Goal: Task Accomplishment & Management: Manage account settings

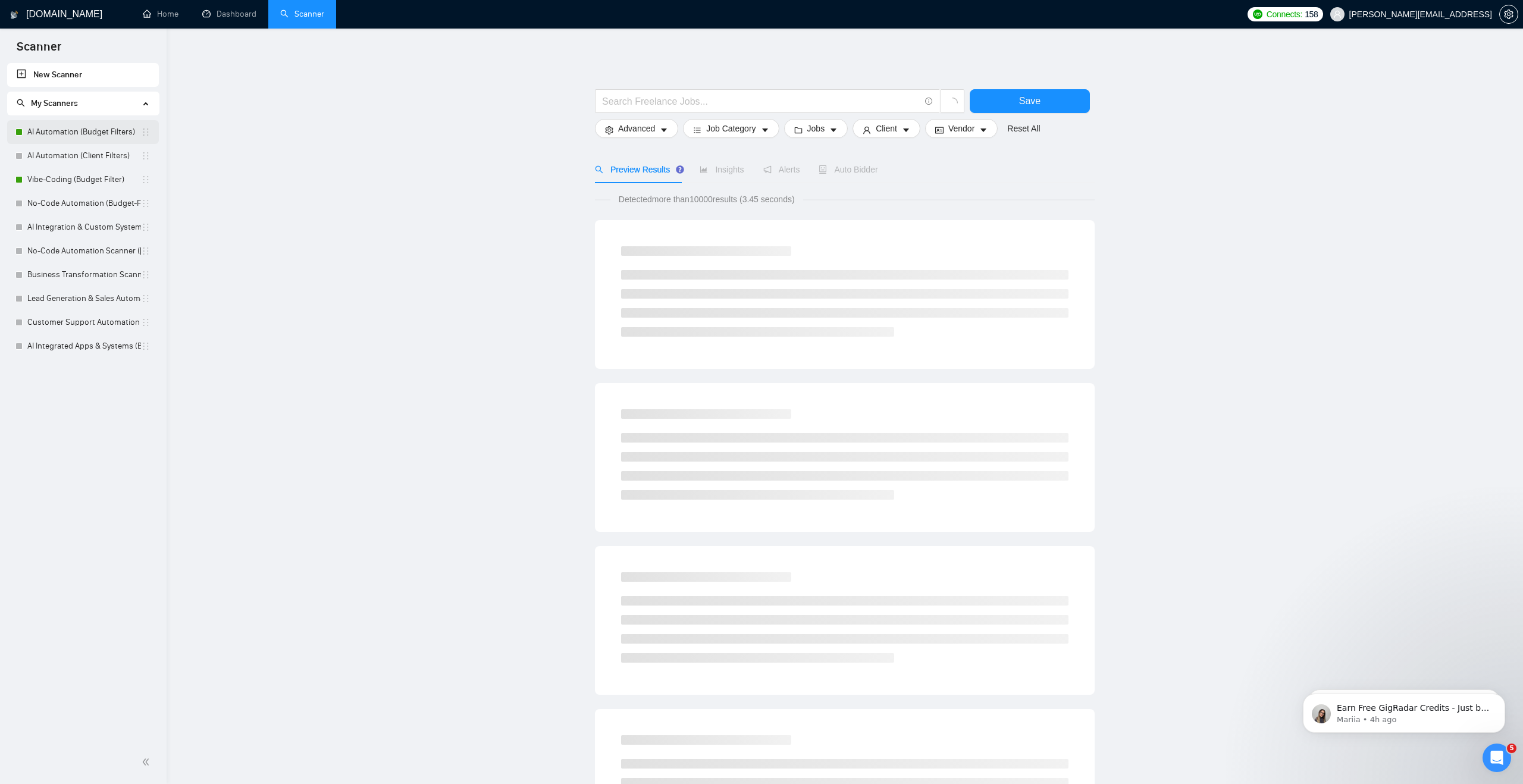
click at [62, 136] on link "AI Automation (Budget Filters)" at bounding box center [84, 132] width 114 height 24
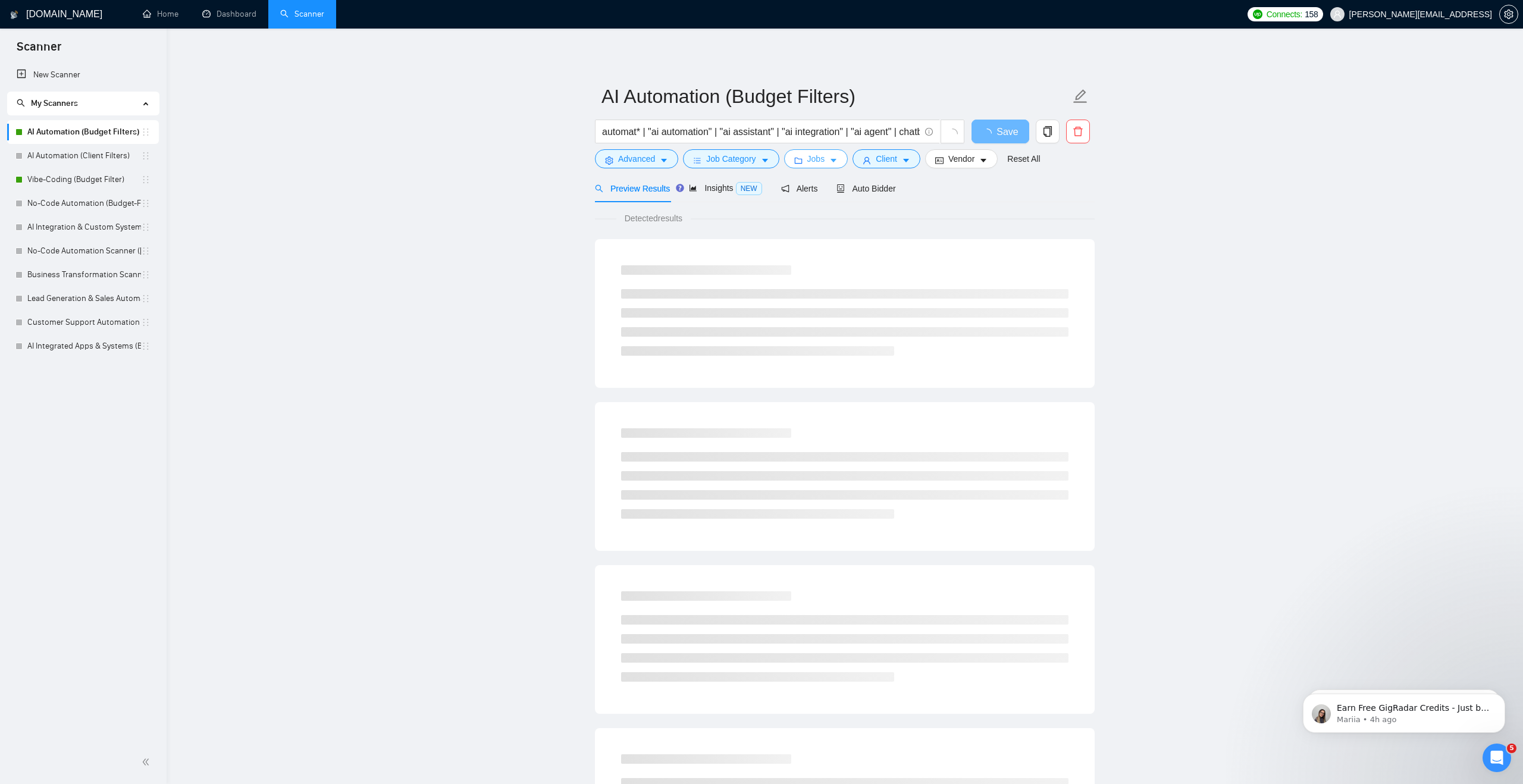
click at [800, 158] on icon "folder" at bounding box center [798, 160] width 8 height 6
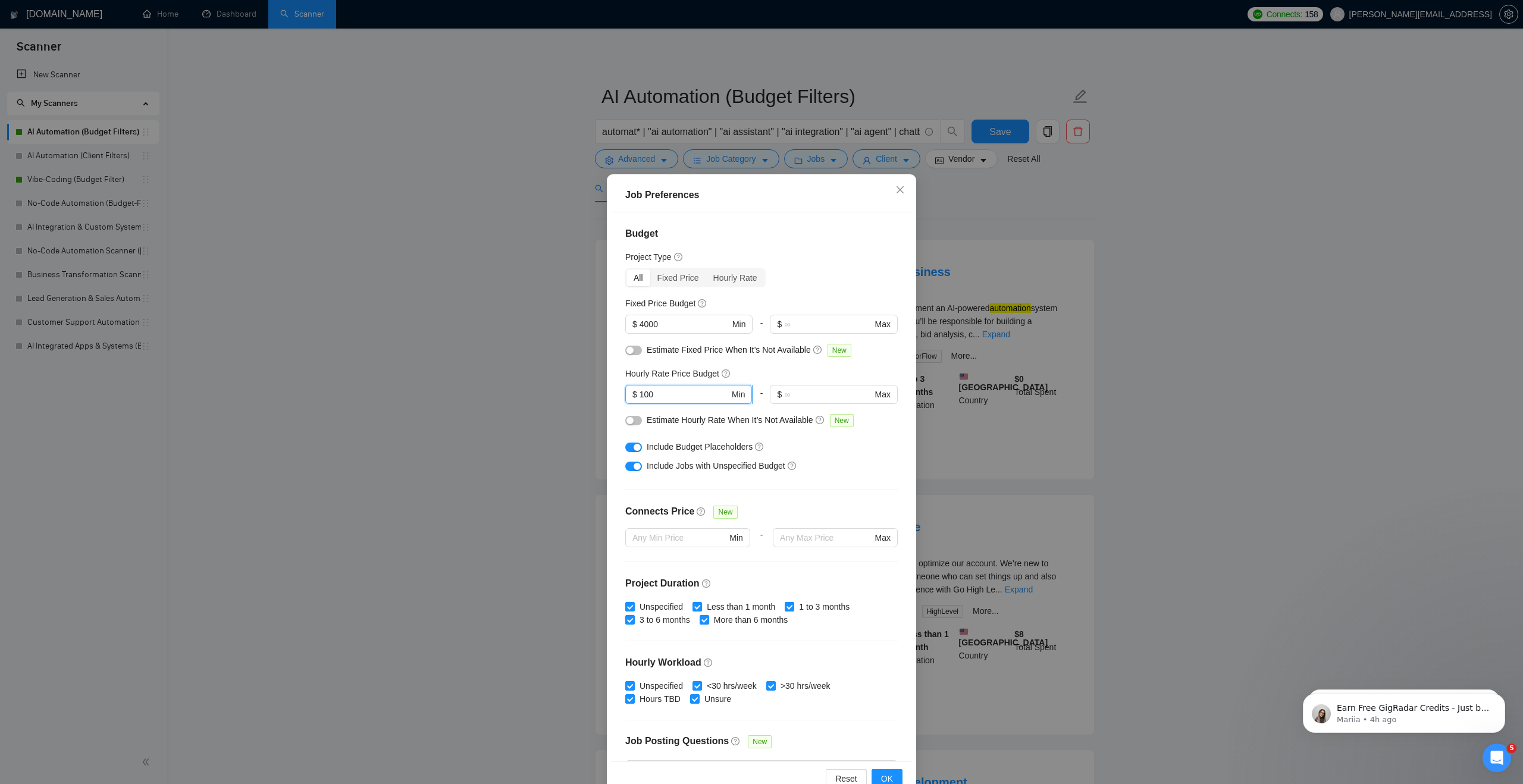
click at [679, 394] on input "100" at bounding box center [684, 394] width 90 height 13
type input "1"
click at [893, 780] on button "OK" at bounding box center [887, 778] width 31 height 19
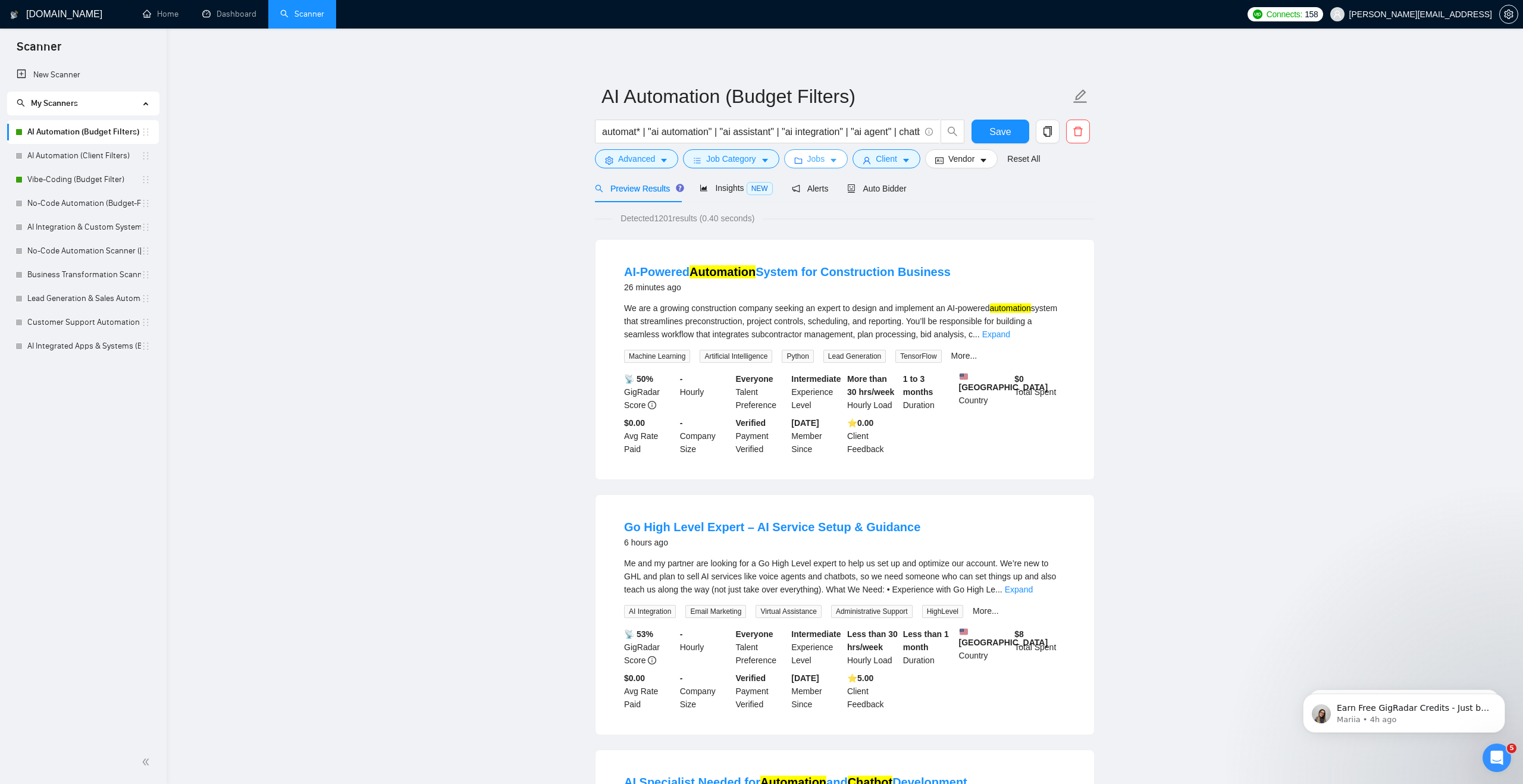
click at [807, 165] on button "Jobs" at bounding box center [816, 159] width 64 height 19
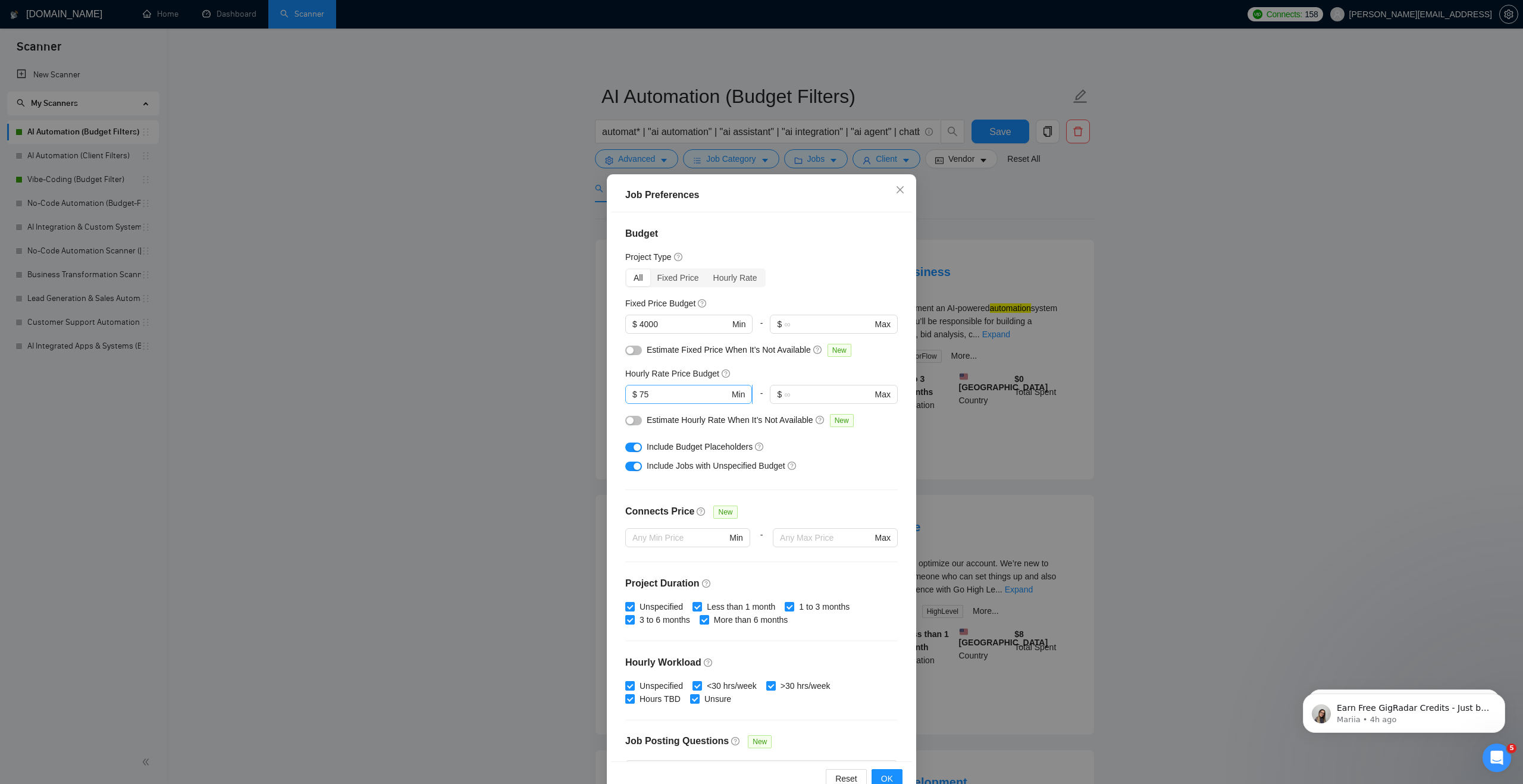
click at [667, 398] on input "75" at bounding box center [684, 394] width 90 height 13
type input "7"
type input "60"
click at [880, 775] on button "OK" at bounding box center [887, 778] width 31 height 19
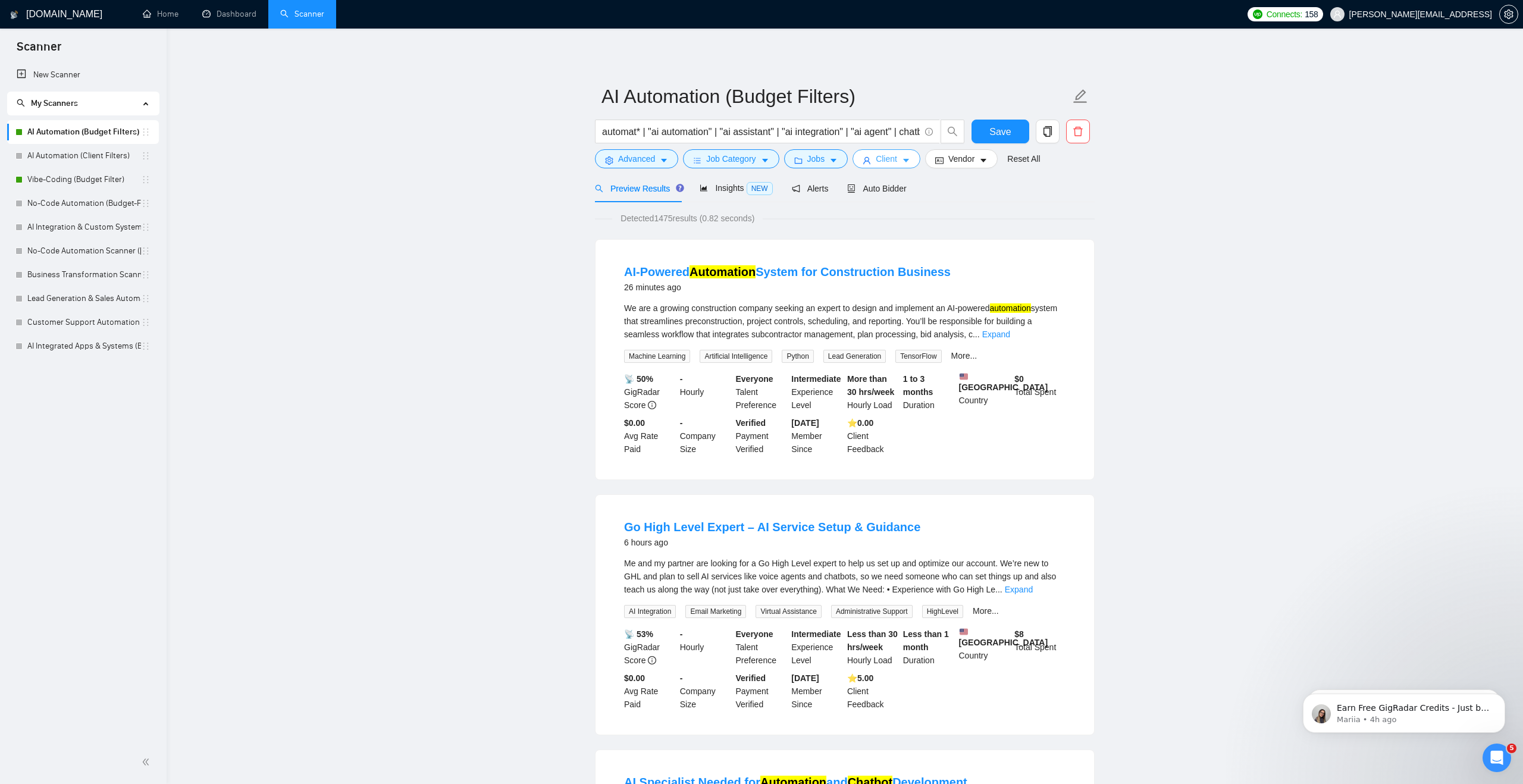
click at [868, 160] on icon "user" at bounding box center [866, 160] width 8 height 8
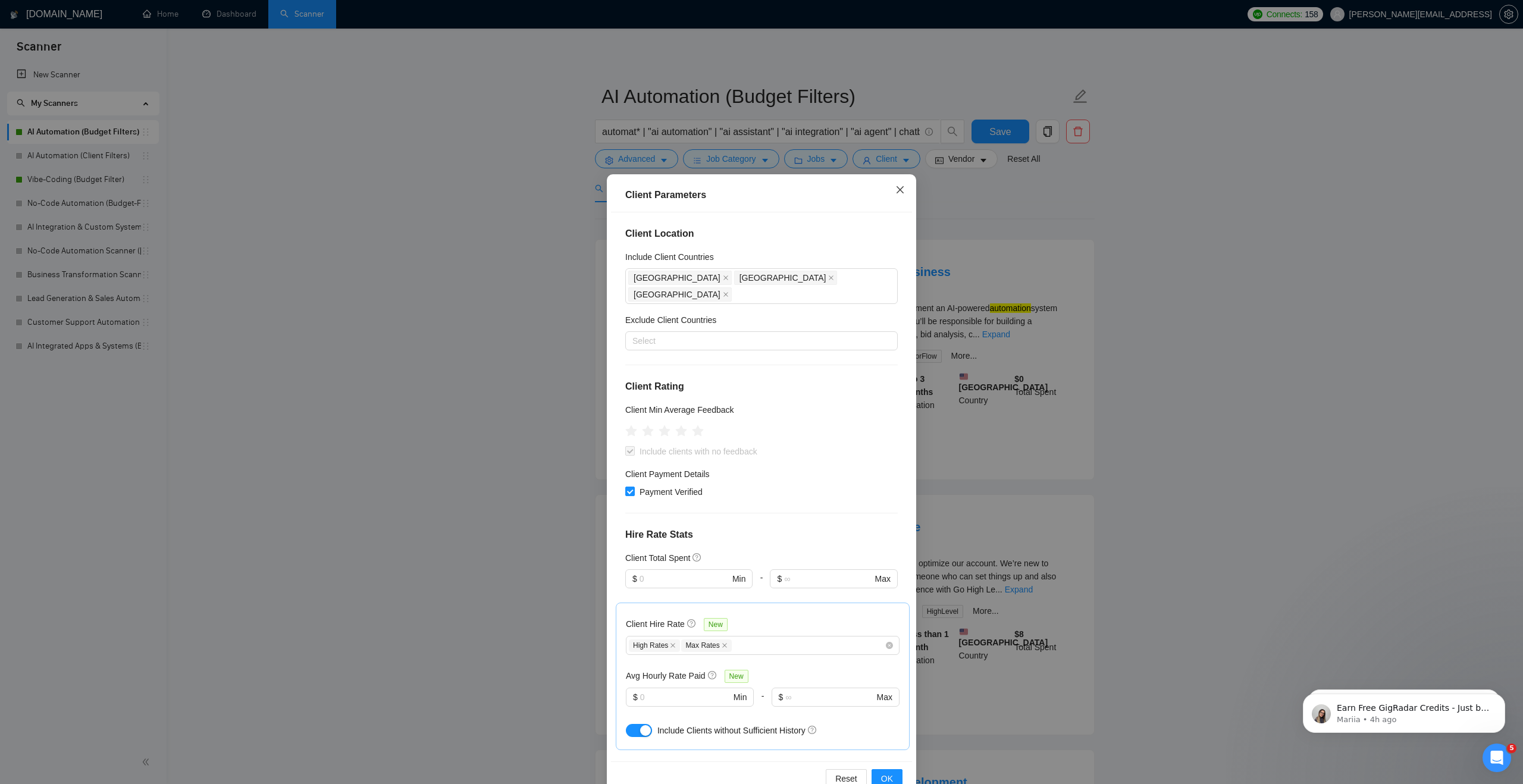
click at [897, 197] on span "Close" at bounding box center [900, 190] width 32 height 32
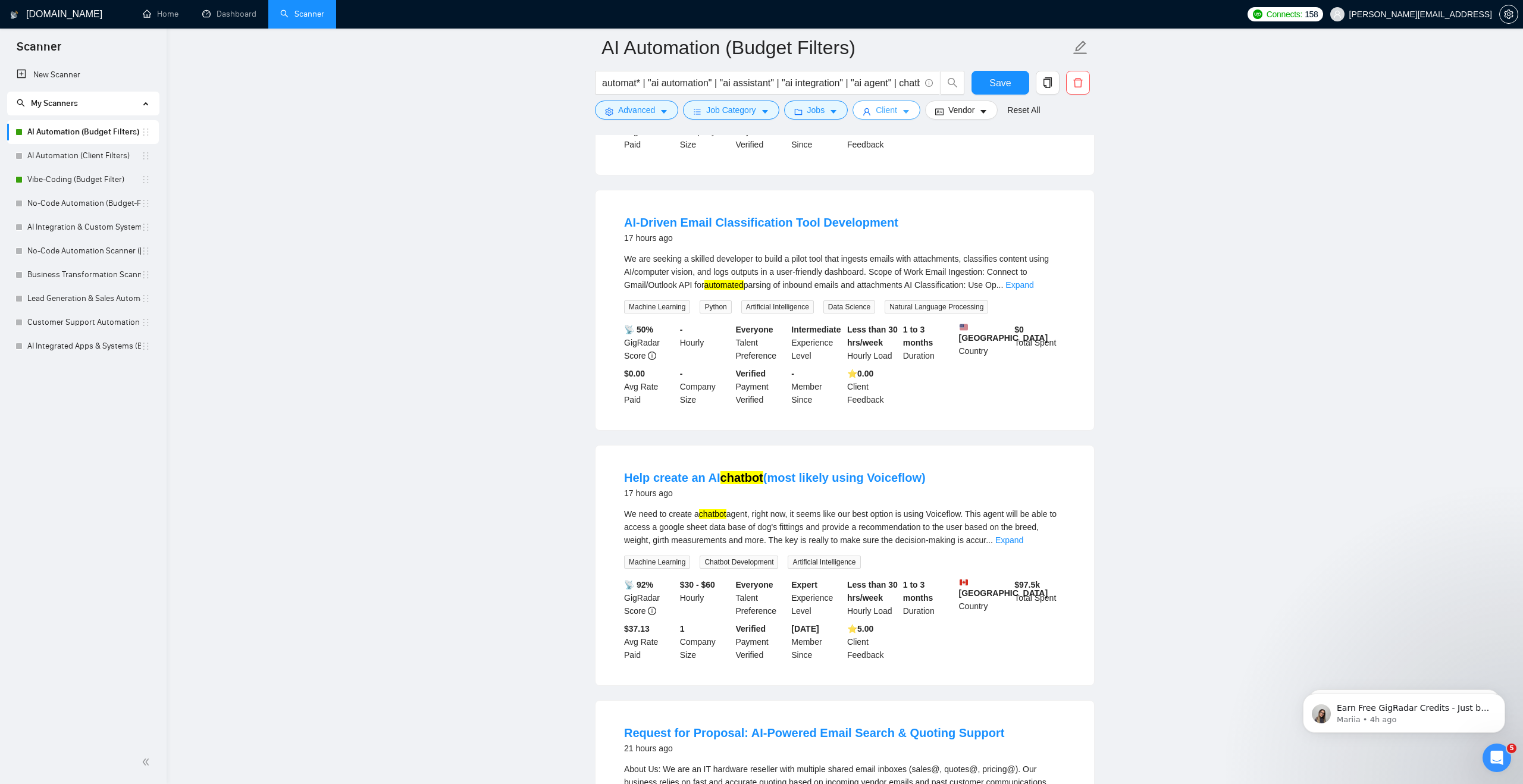
scroll to position [1337, 0]
click at [995, 80] on span "Save" at bounding box center [1000, 83] width 21 height 15
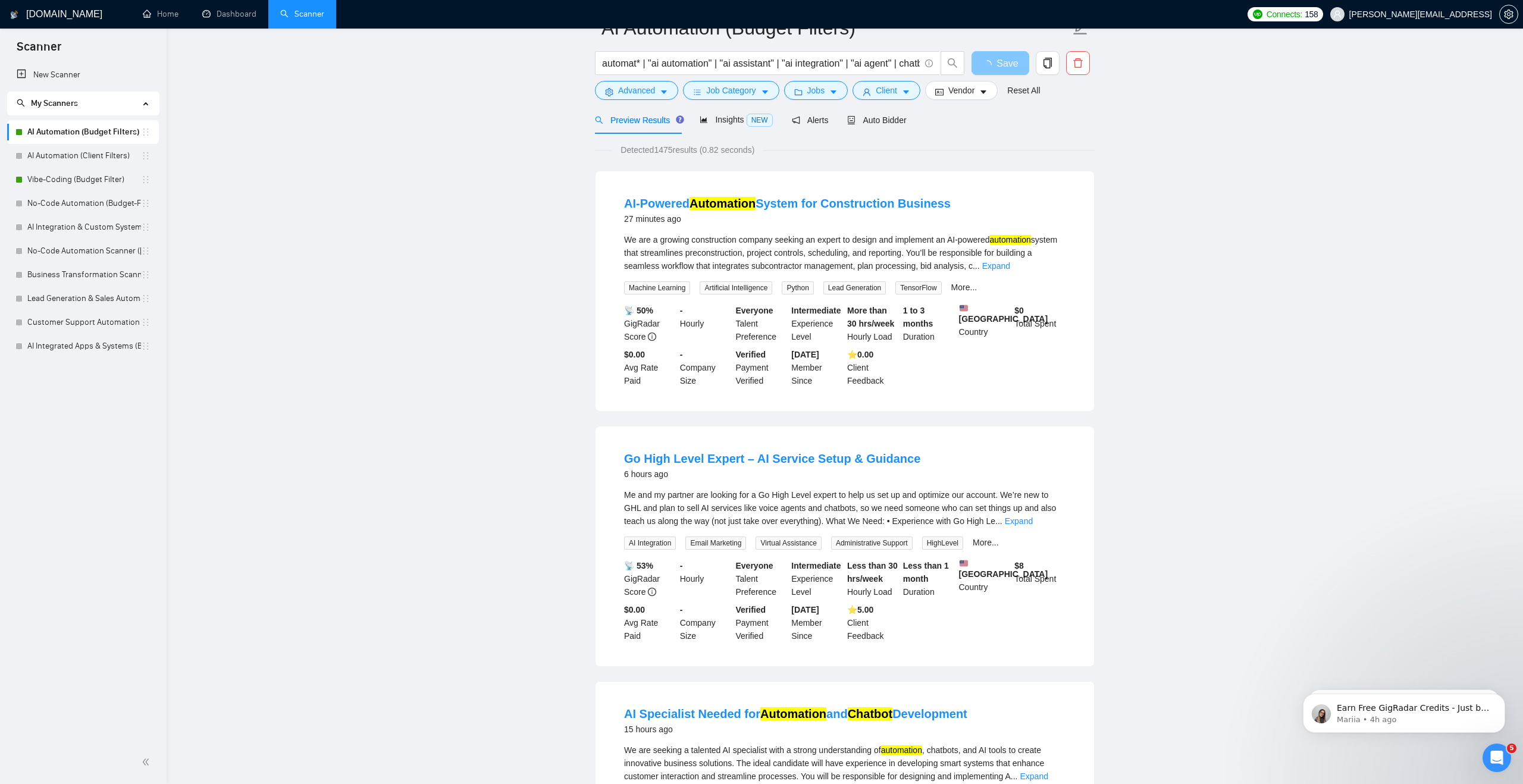
scroll to position [0, 0]
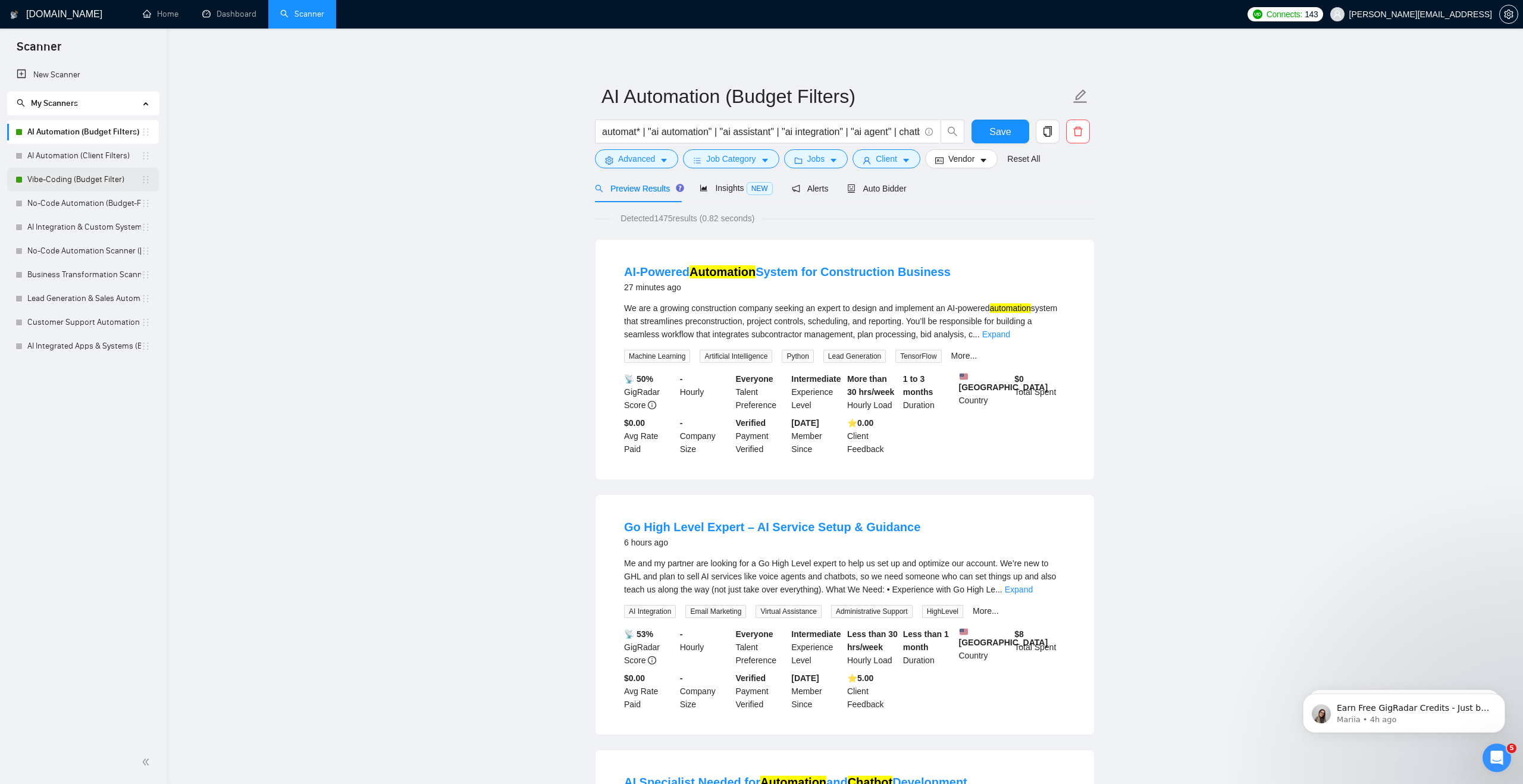
click at [87, 178] on link "Vibe-Coding (Budget Filter)" at bounding box center [84, 180] width 114 height 24
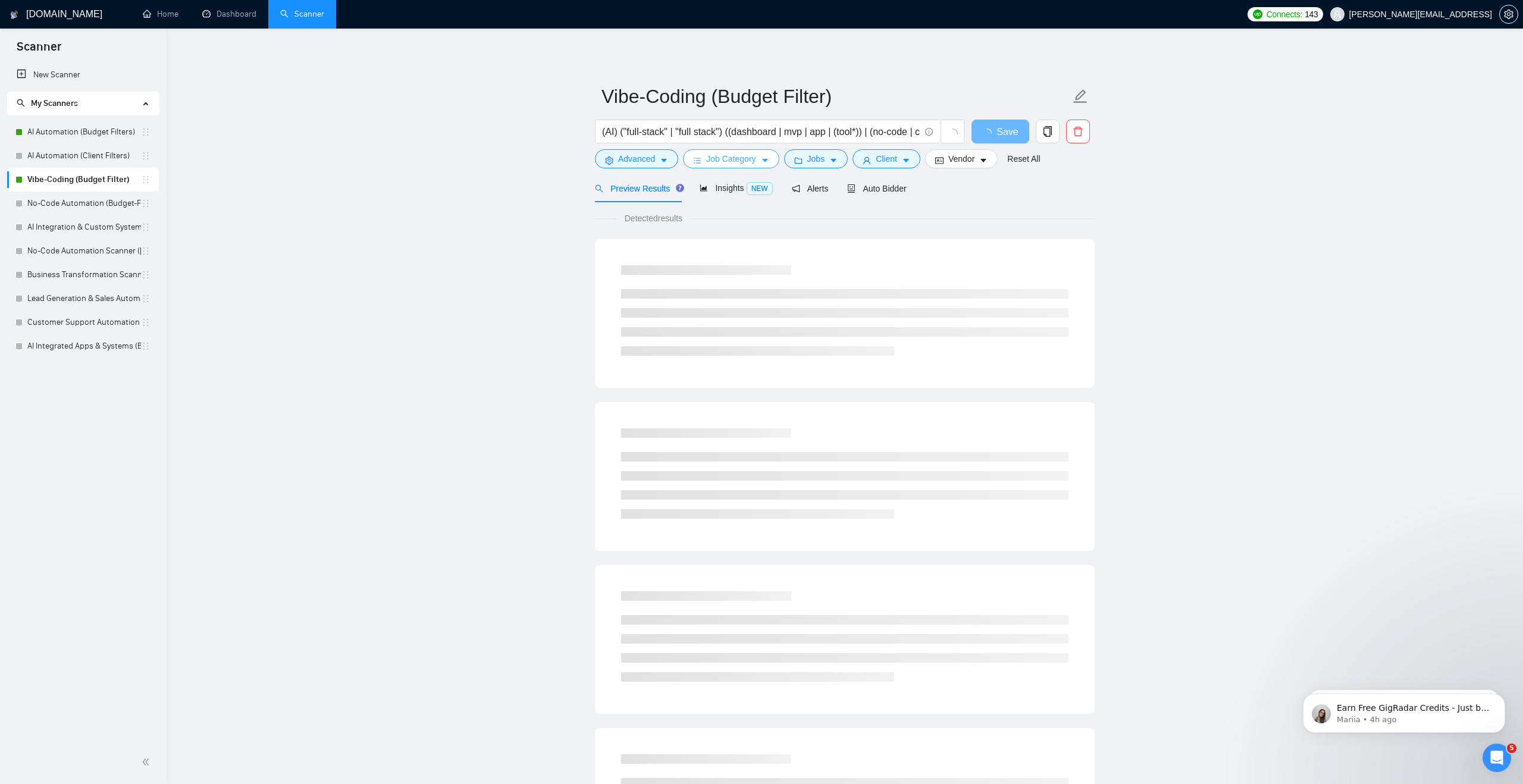
click at [756, 158] on span "Job Category" at bounding box center [731, 158] width 50 height 13
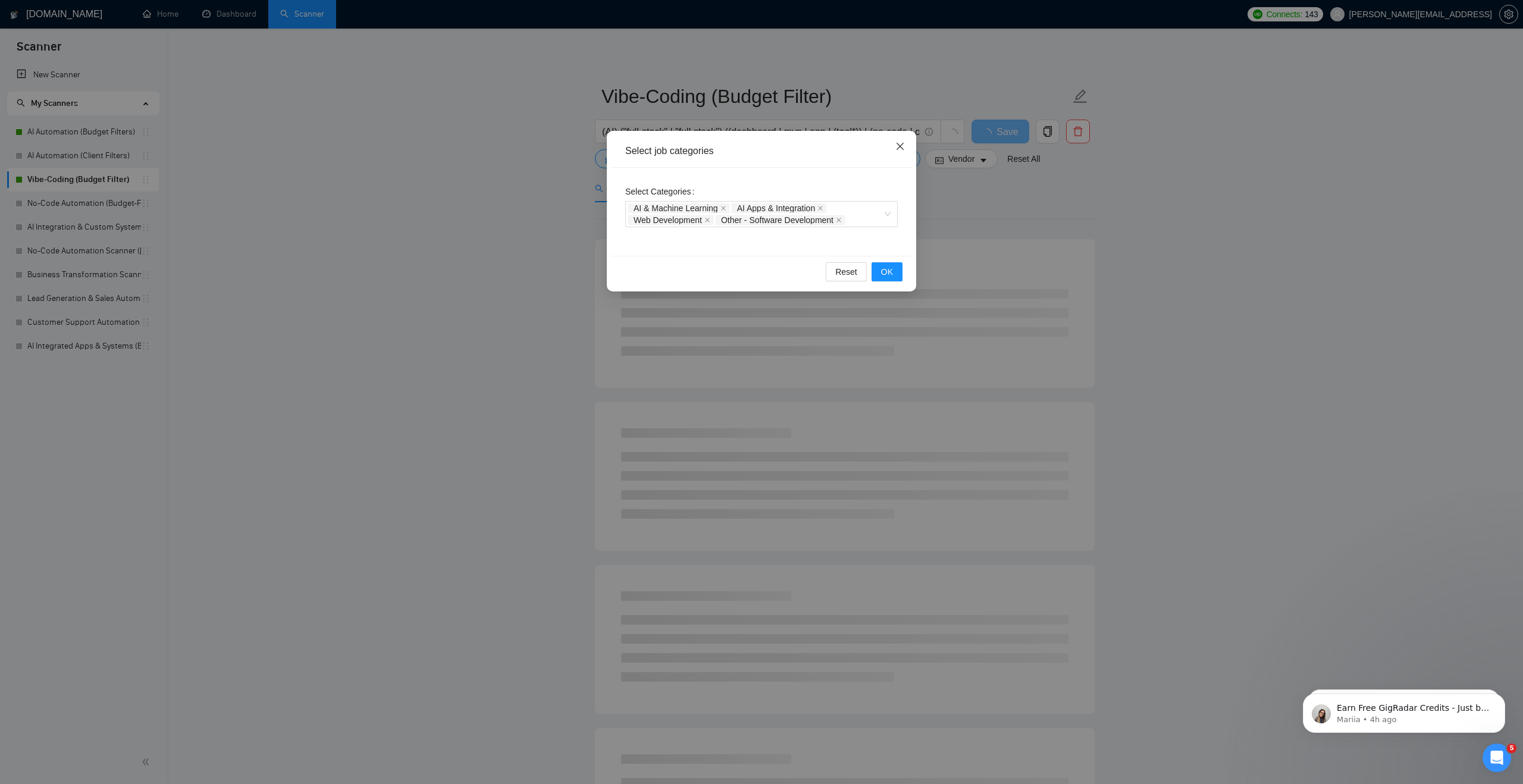
click at [902, 146] on icon "close" at bounding box center [900, 146] width 7 height 7
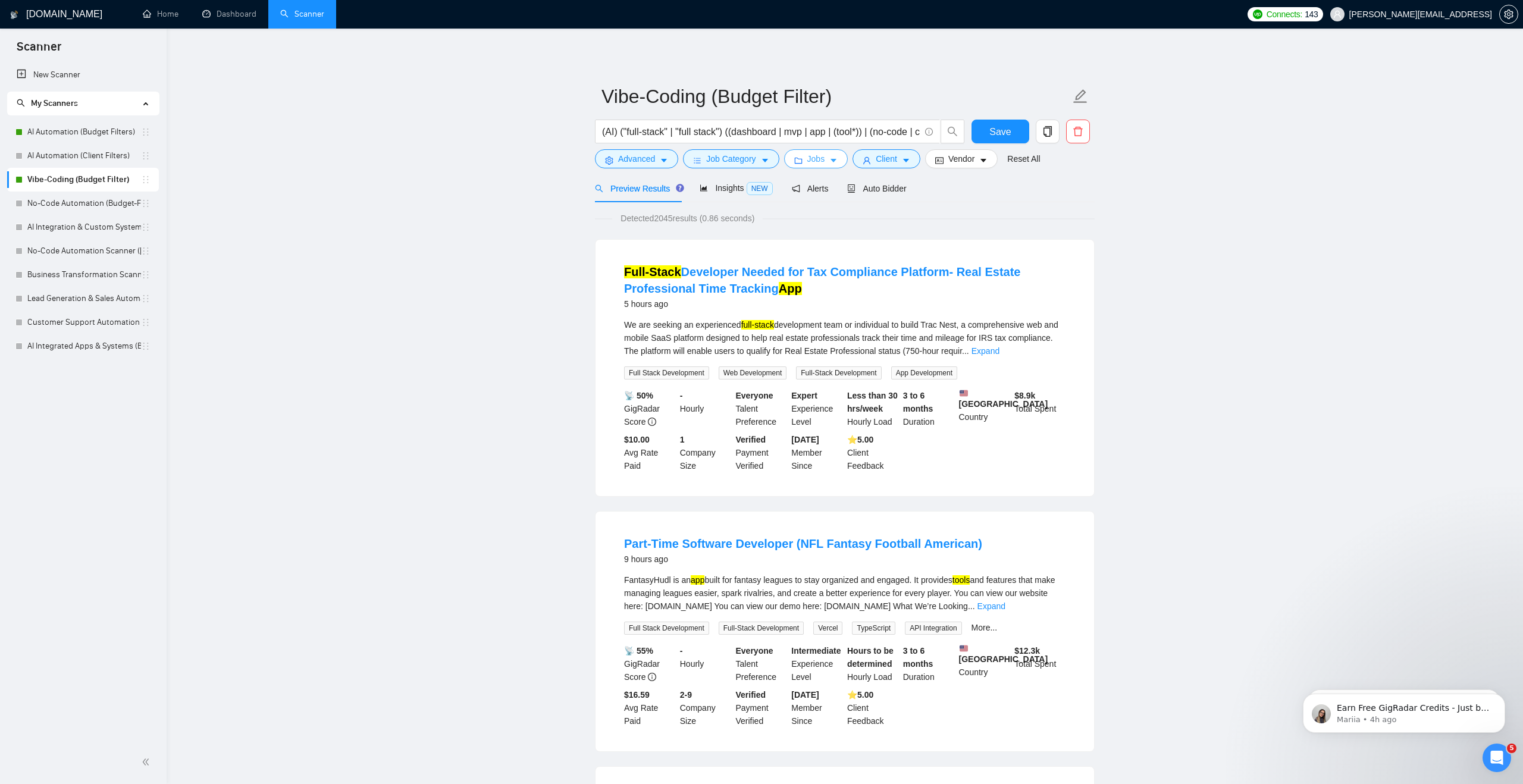
click at [816, 160] on span "Jobs" at bounding box center [816, 158] width 18 height 13
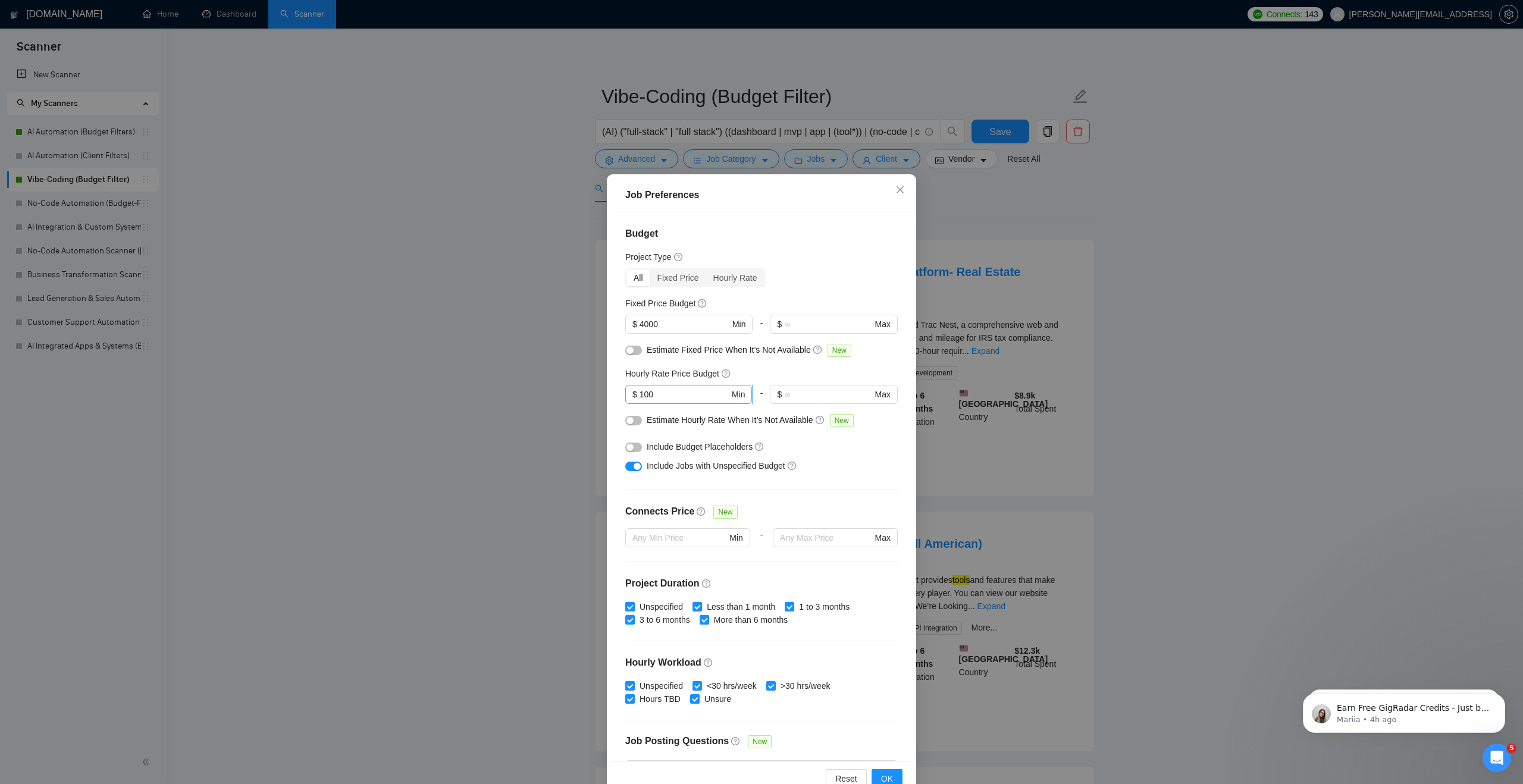
click at [674, 398] on input "100" at bounding box center [684, 394] width 90 height 13
type input "1"
type input "60"
click at [885, 776] on span "OK" at bounding box center [887, 778] width 12 height 13
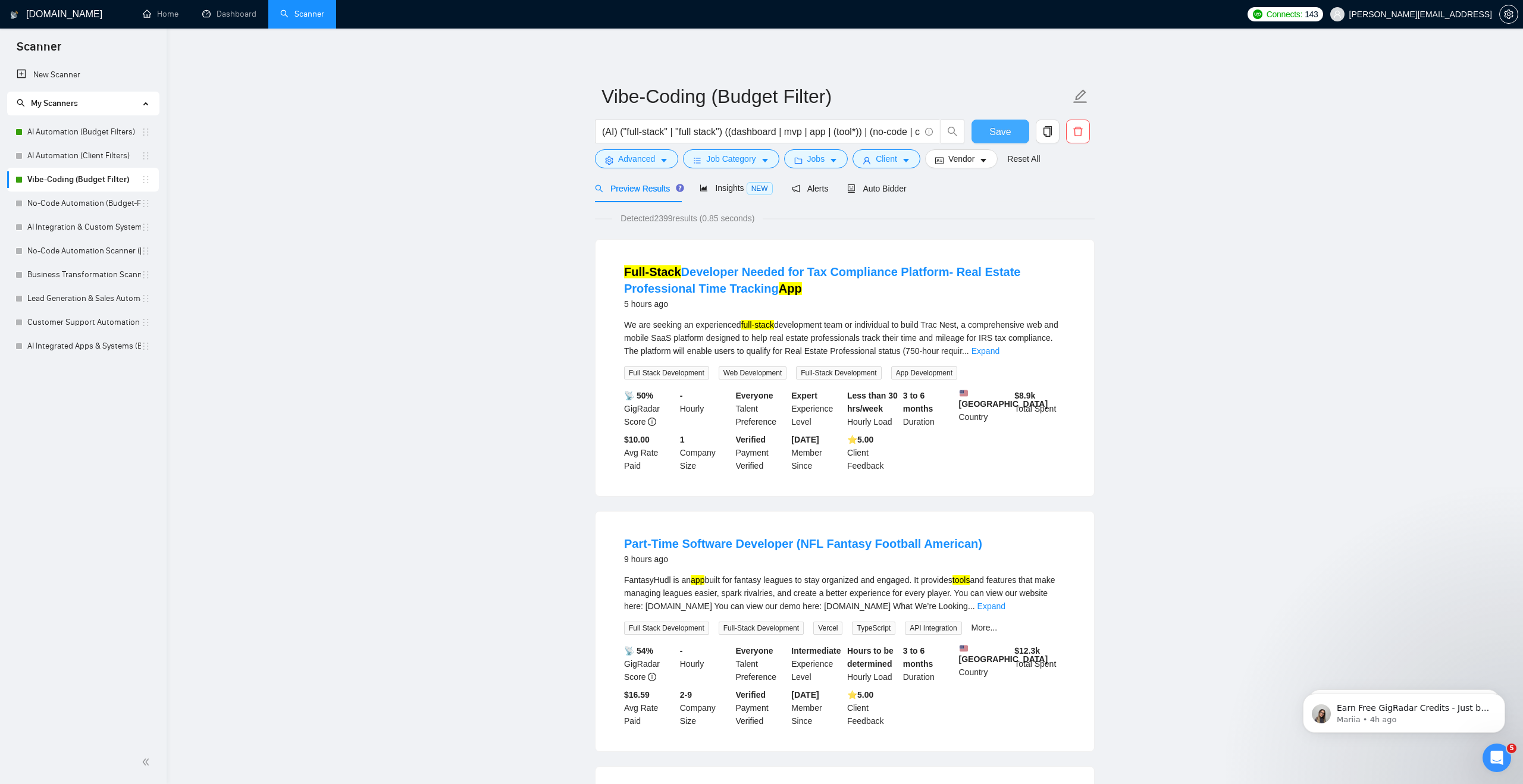
click at [1005, 126] on span "Save" at bounding box center [1000, 132] width 21 height 15
